Goal: Information Seeking & Learning: Compare options

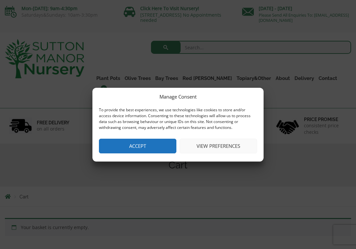
click at [163, 144] on button "Accept" at bounding box center [138, 145] width 78 height 15
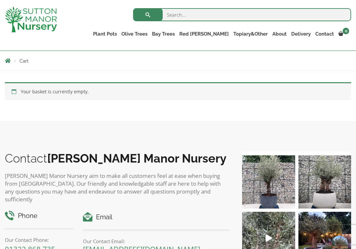
scroll to position [112, 0]
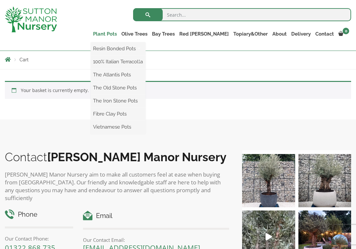
click at [119, 34] on link "Plant Pots" at bounding box center [105, 33] width 28 height 9
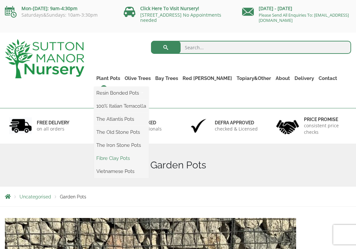
click at [133, 157] on link "Fibre Clay Pots" at bounding box center [121, 158] width 55 height 10
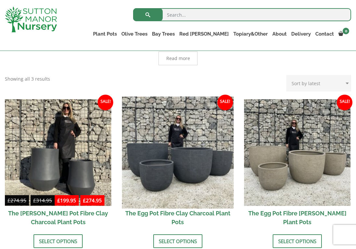
scroll to position [158, 0]
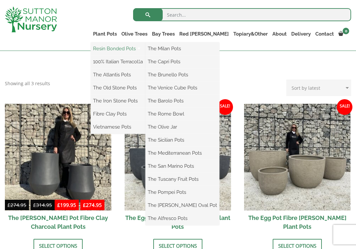
click at [136, 49] on link "Resin Bonded Pots" at bounding box center [118, 49] width 55 height 10
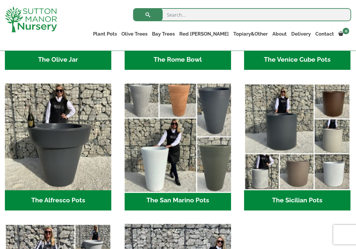
scroll to position [847, 0]
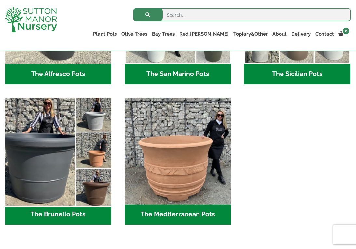
click at [94, 148] on img "Visit product category The Brunello Pots" at bounding box center [58, 151] width 112 height 112
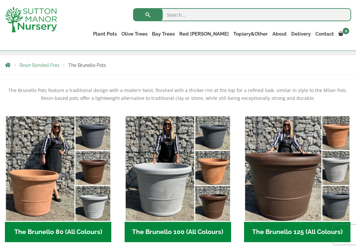
scroll to position [137, 0]
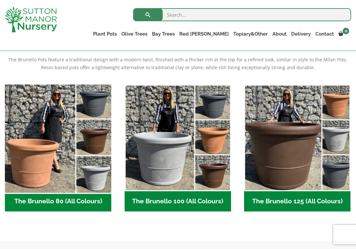
click at [50, 144] on img "Visit product category The Brunello 80 (All Colours)" at bounding box center [58, 138] width 112 height 112
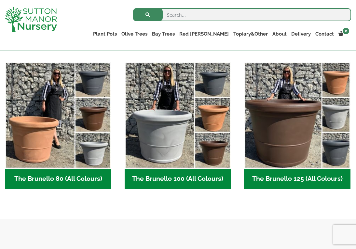
scroll to position [119, 0]
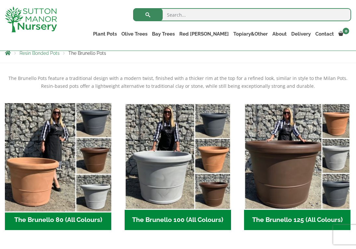
click at [76, 149] on img "Visit product category The Brunello 80 (All Colours)" at bounding box center [58, 156] width 112 height 112
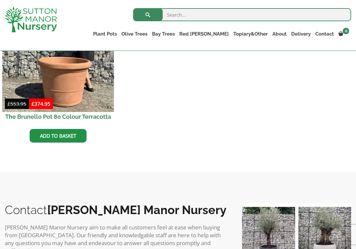
scroll to position [410, 0]
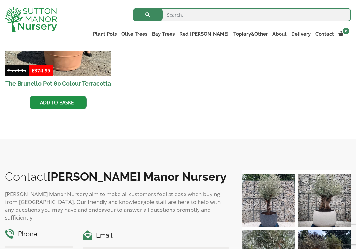
click at [66, 83] on h2 "The Brunello Pot 80 Colour Terracotta" at bounding box center [58, 83] width 107 height 15
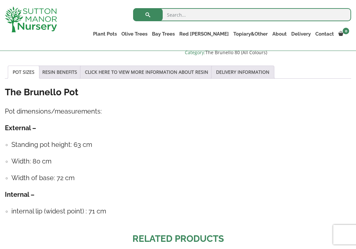
scroll to position [486, 0]
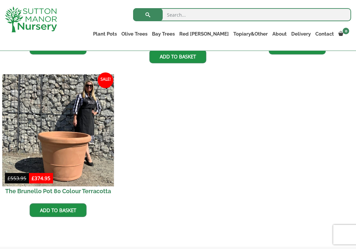
scroll to position [303, 0]
click at [73, 175] on img at bounding box center [58, 130] width 112 height 112
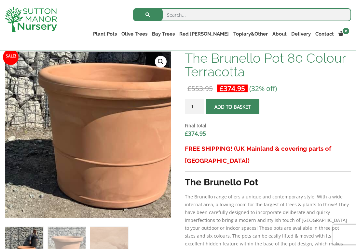
scroll to position [202, 0]
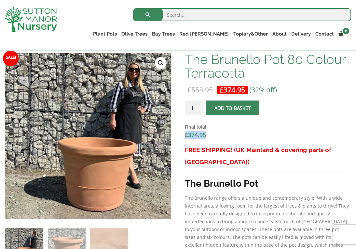
drag, startPoint x: 209, startPoint y: 135, endPoint x: 186, endPoint y: 135, distance: 23.5
click at [186, 135] on dd "£ 374.95" at bounding box center [268, 135] width 166 height 8
copy bdi "£ 374.95"
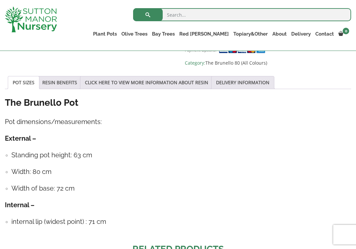
scroll to position [476, 0]
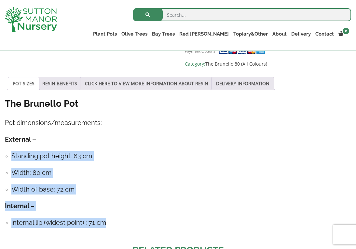
drag, startPoint x: 109, startPoint y: 220, endPoint x: 12, endPoint y: 152, distance: 118.3
click at [12, 152] on div "The Brunello Pot Pot dimensions/measurements: External – Standing pot height: 6…" at bounding box center [178, 165] width 347 height 136
copy div "Standing pot height: 63 cm Width: 80 cm Width of base: 72 cm Internal – interna…"
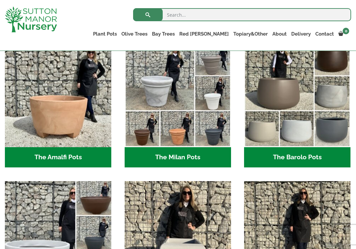
scroll to position [160, 0]
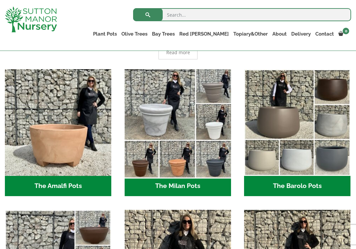
click at [173, 148] on img "Visit product category The Milan Pots" at bounding box center [178, 122] width 112 height 112
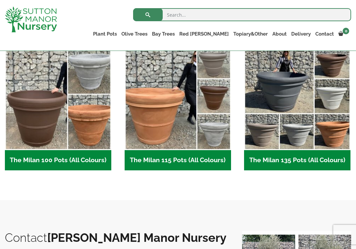
scroll to position [319, 0]
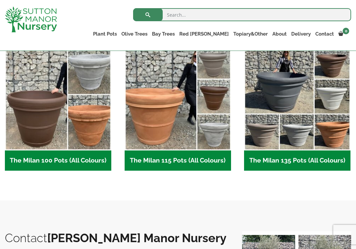
click at [255, 158] on h2 "The Milan 135 Pots (All Colours) (6)" at bounding box center [297, 160] width 107 height 20
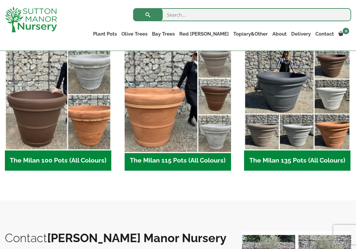
click at [183, 117] on img "Visit product category The Milan 115 Pots (All Colours)" at bounding box center [178, 97] width 112 height 112
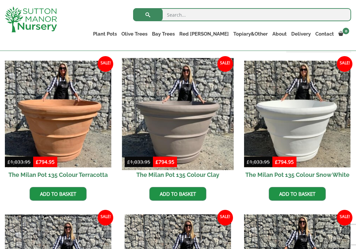
scroll to position [159, 0]
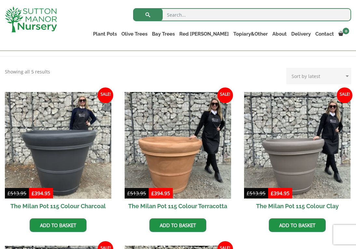
scroll to position [135, 0]
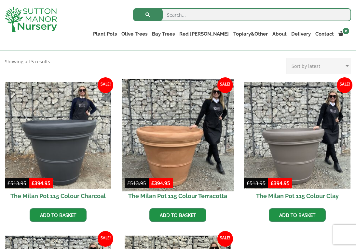
click at [157, 110] on img at bounding box center [178, 135] width 112 height 112
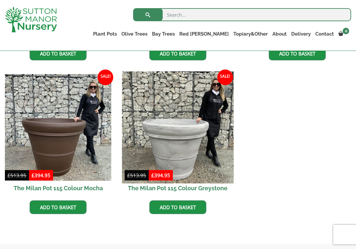
scroll to position [268, 0]
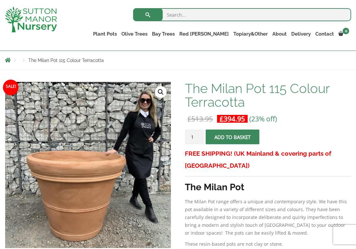
scroll to position [71, 0]
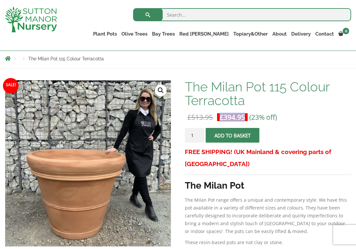
drag, startPoint x: 249, startPoint y: 116, endPoint x: 217, endPoint y: 116, distance: 31.9
click at [217, 116] on p "£ 513.95 Original price was: £513.95. £ 394.95 Current price is: £394.95. (23% …" at bounding box center [268, 117] width 166 height 8
copy p "£ 394.95 Current price is: £394.95."
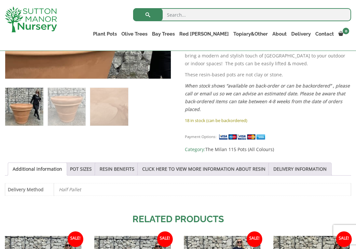
scroll to position [233, 0]
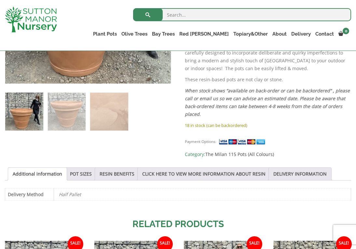
click at [94, 173] on li "POT SIZES" at bounding box center [81, 173] width 32 height 13
click at [86, 174] on link "POT SIZES" at bounding box center [81, 173] width 22 height 12
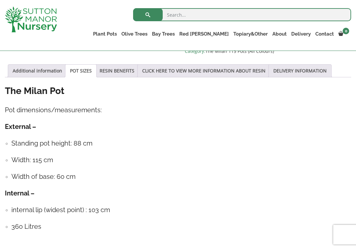
scroll to position [342, 0]
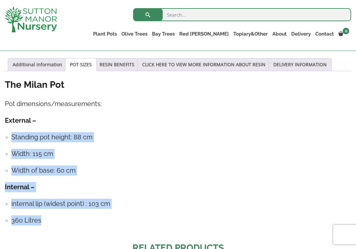
drag, startPoint x: 57, startPoint y: 218, endPoint x: 11, endPoint y: 132, distance: 97.5
click at [11, 132] on div "The Milan Pot Pot dimensions/measurements: External – Standing pot height: 88 c…" at bounding box center [178, 154] width 347 height 153
copy div "Standing pot height: 88 cm Width: 115 cm Width of base: 60 cm Internal – intern…"
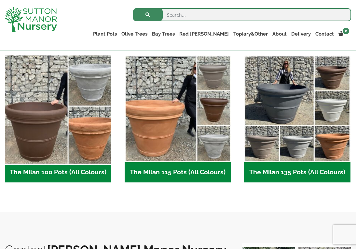
click at [84, 97] on img "Visit product category The Milan 100 Pots (All Colours)" at bounding box center [58, 109] width 112 height 112
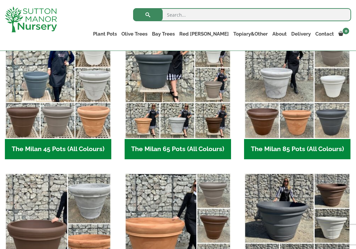
scroll to position [182, 0]
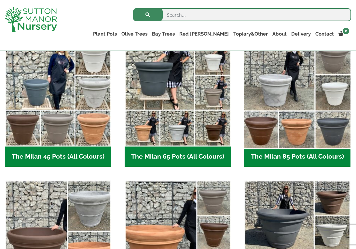
click at [300, 129] on img "Visit product category The Milan 85 Pots (All Colours)" at bounding box center [298, 93] width 112 height 112
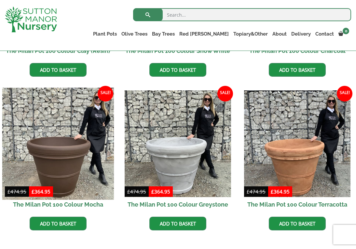
scroll to position [295, 0]
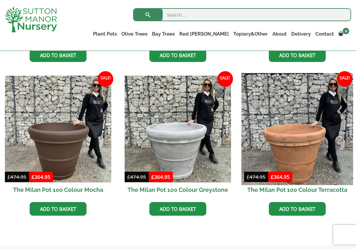
click at [293, 157] on img at bounding box center [298, 129] width 112 height 112
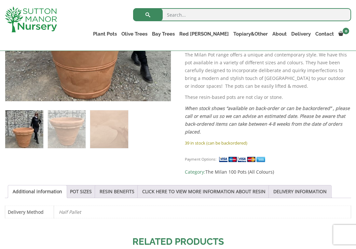
scroll to position [235, 0]
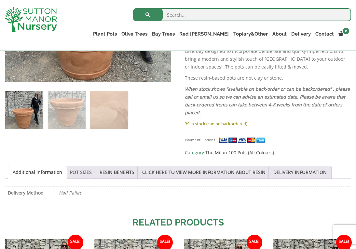
click at [85, 173] on link "POT SIZES" at bounding box center [81, 172] width 22 height 12
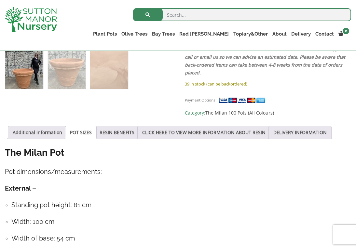
scroll to position [325, 0]
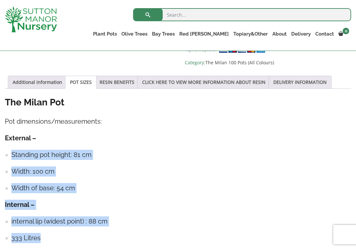
drag, startPoint x: 50, startPoint y: 235, endPoint x: 8, endPoint y: 151, distance: 93.5
click at [8, 151] on div "The Milan Pot Pot dimensions/measurements: External – Standing pot height: 81 c…" at bounding box center [178, 172] width 347 height 153
copy div "Standing pot height: 81 cm Width: 100 cm Width of base: 54 cm Internal – intern…"
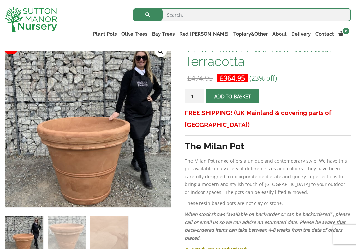
scroll to position [109, 0]
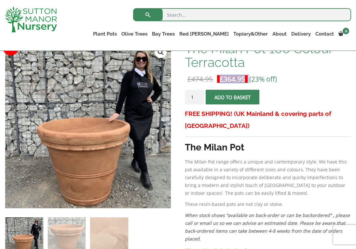
drag, startPoint x: 251, startPoint y: 77, endPoint x: 218, endPoint y: 78, distance: 33.2
click at [218, 78] on p "£ 474.95 Original price was: £474.95. £ 364.95 Current price is: £364.95. (23% …" at bounding box center [268, 79] width 166 height 8
copy p "£ 364.95 Current price is: £364.95."
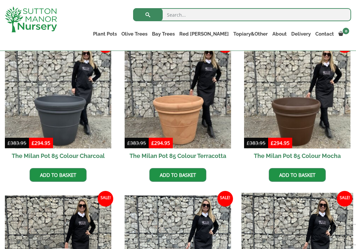
scroll to position [123, 0]
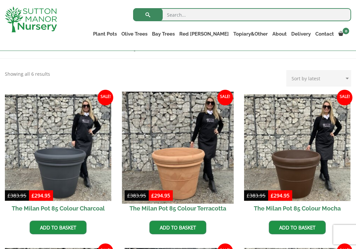
click at [195, 149] on img at bounding box center [178, 148] width 112 height 112
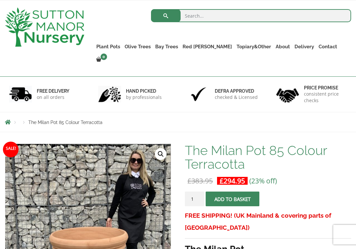
scroll to position [36, 0]
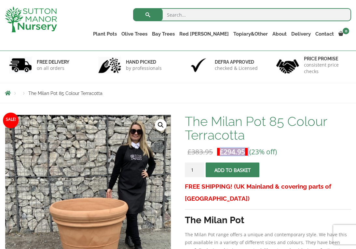
drag, startPoint x: 250, startPoint y: 151, endPoint x: 218, endPoint y: 149, distance: 32.0
click at [218, 149] on p "£ 383.95 Original price was: £383.95. £ 294.95 Current price is: £294.95. (23% …" at bounding box center [268, 152] width 166 height 8
copy p "£ 294.95 Current price is: £294.95."
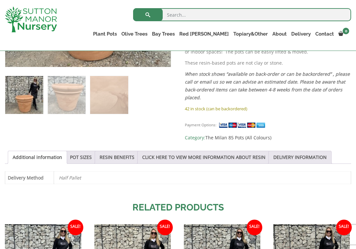
scroll to position [293, 0]
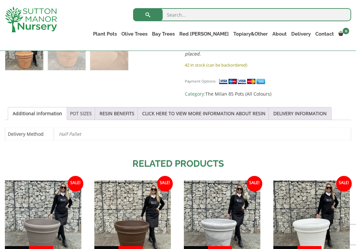
click at [87, 116] on link "POT SIZES" at bounding box center [81, 113] width 22 height 12
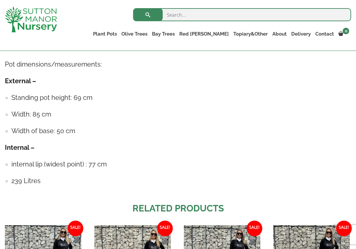
scroll to position [406, 0]
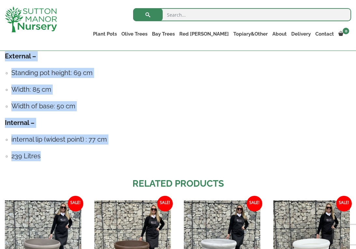
drag, startPoint x: 56, startPoint y: 154, endPoint x: 6, endPoint y: 57, distance: 108.7
click at [6, 57] on div "The Milan Pot Pot dimensions/measurements: External – Standing pot height: 69 c…" at bounding box center [178, 90] width 347 height 153
copy div "External – Standing pot height: 69 cm Width: 85 cm Width of base: 50 cm Interna…"
